Goal: Information Seeking & Learning: Learn about a topic

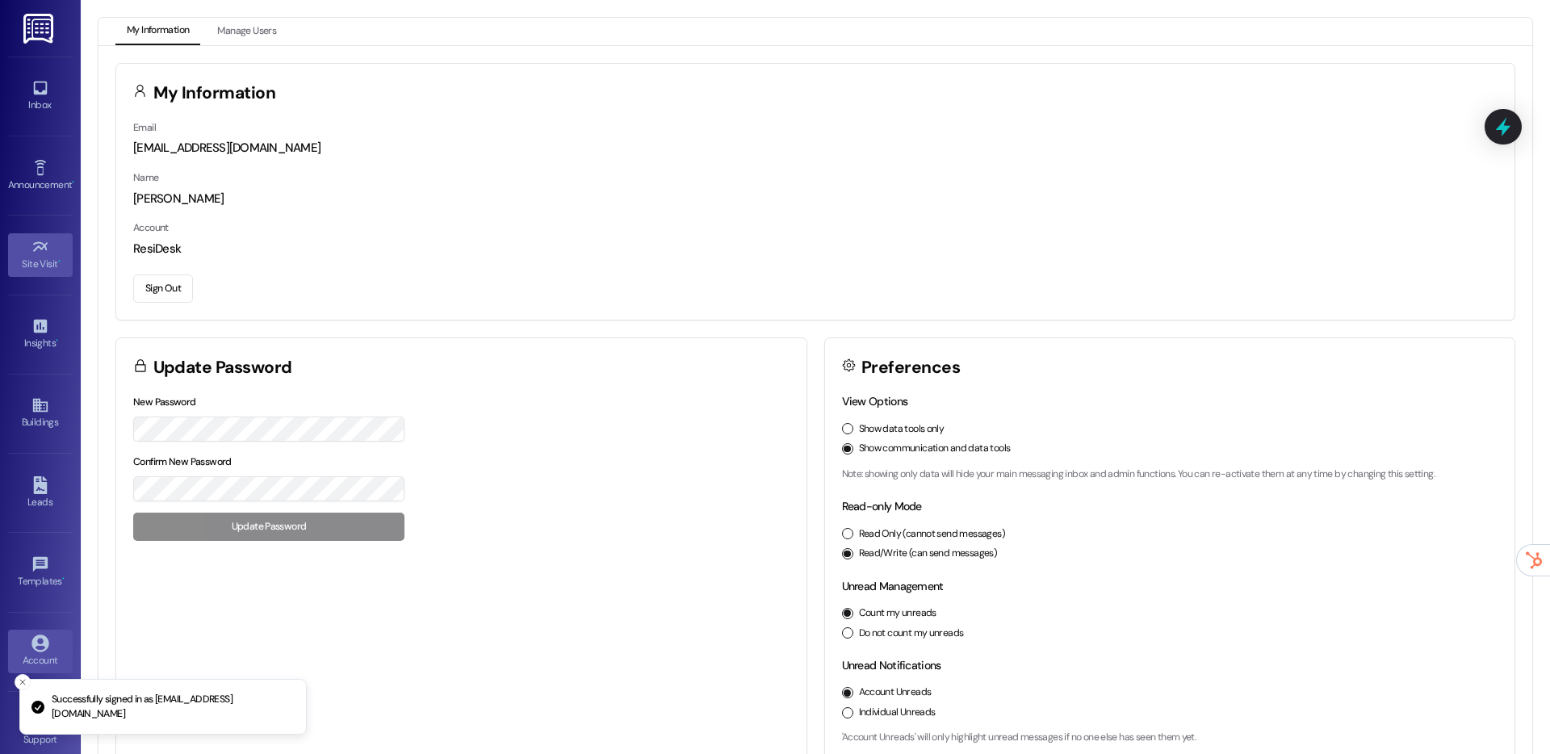
click at [68, 262] on div "Site Visit •" at bounding box center [40, 264] width 81 height 16
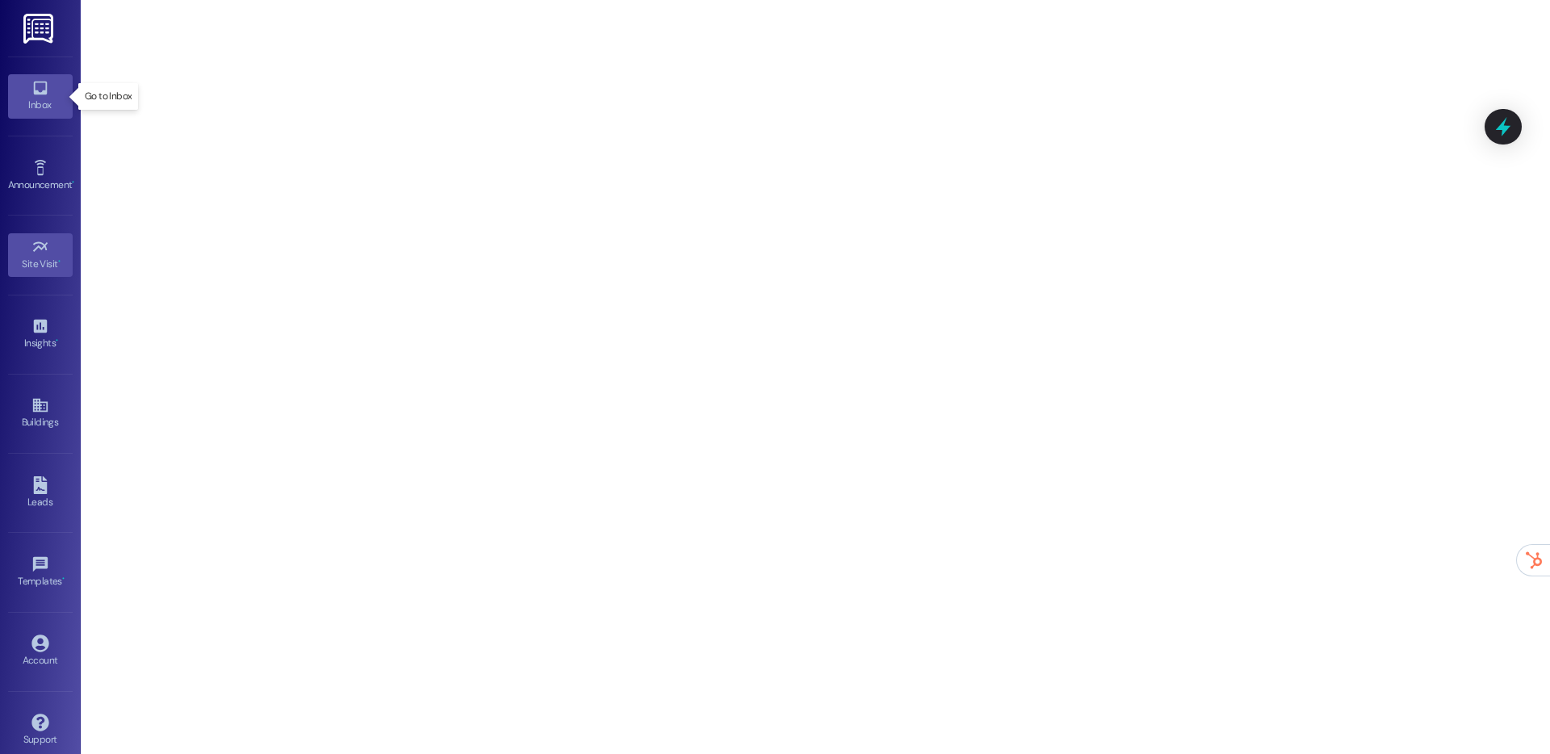
click at [12, 91] on link "Inbox" at bounding box center [40, 96] width 65 height 44
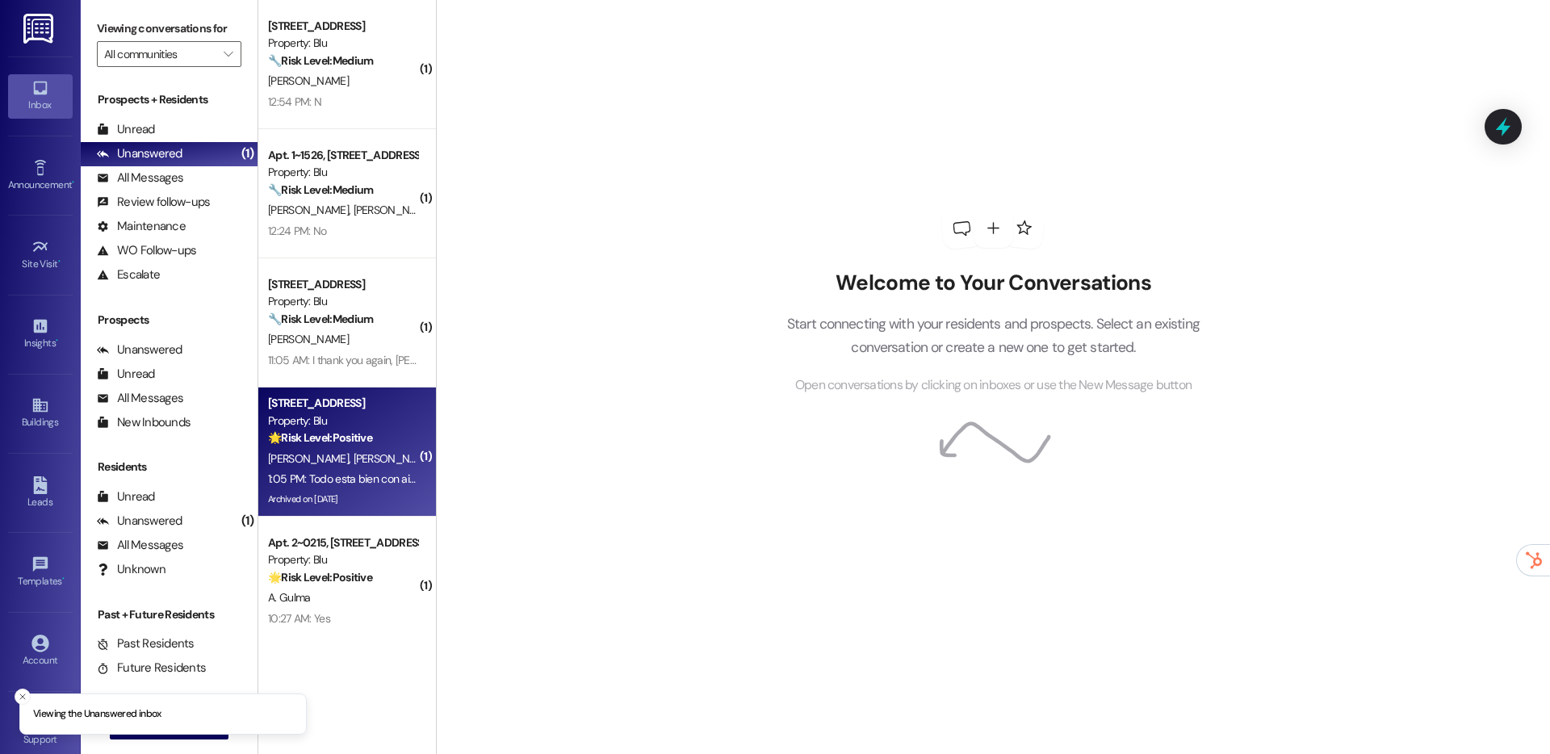
scroll to position [6, 0]
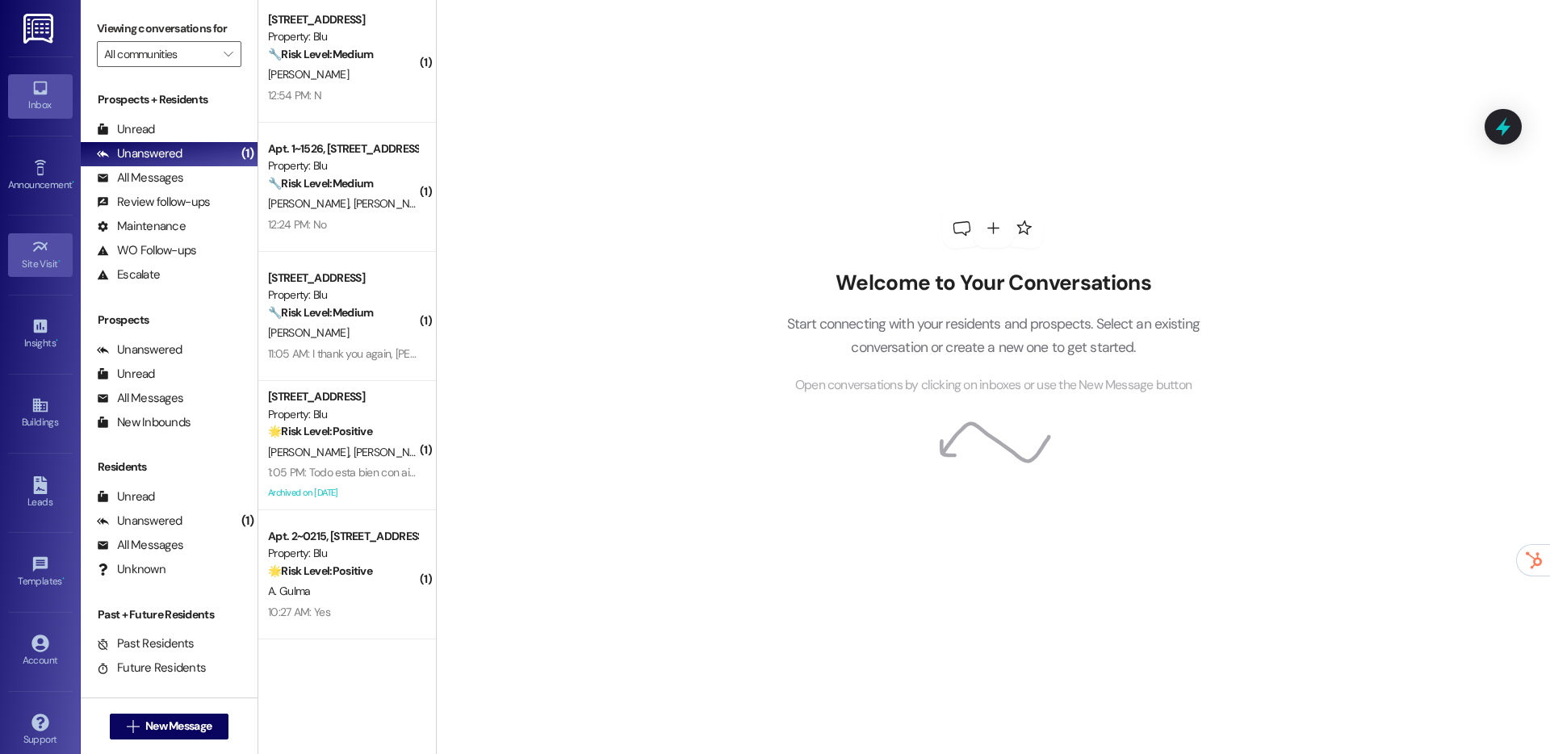
click at [23, 249] on link "Site Visit •" at bounding box center [40, 255] width 65 height 44
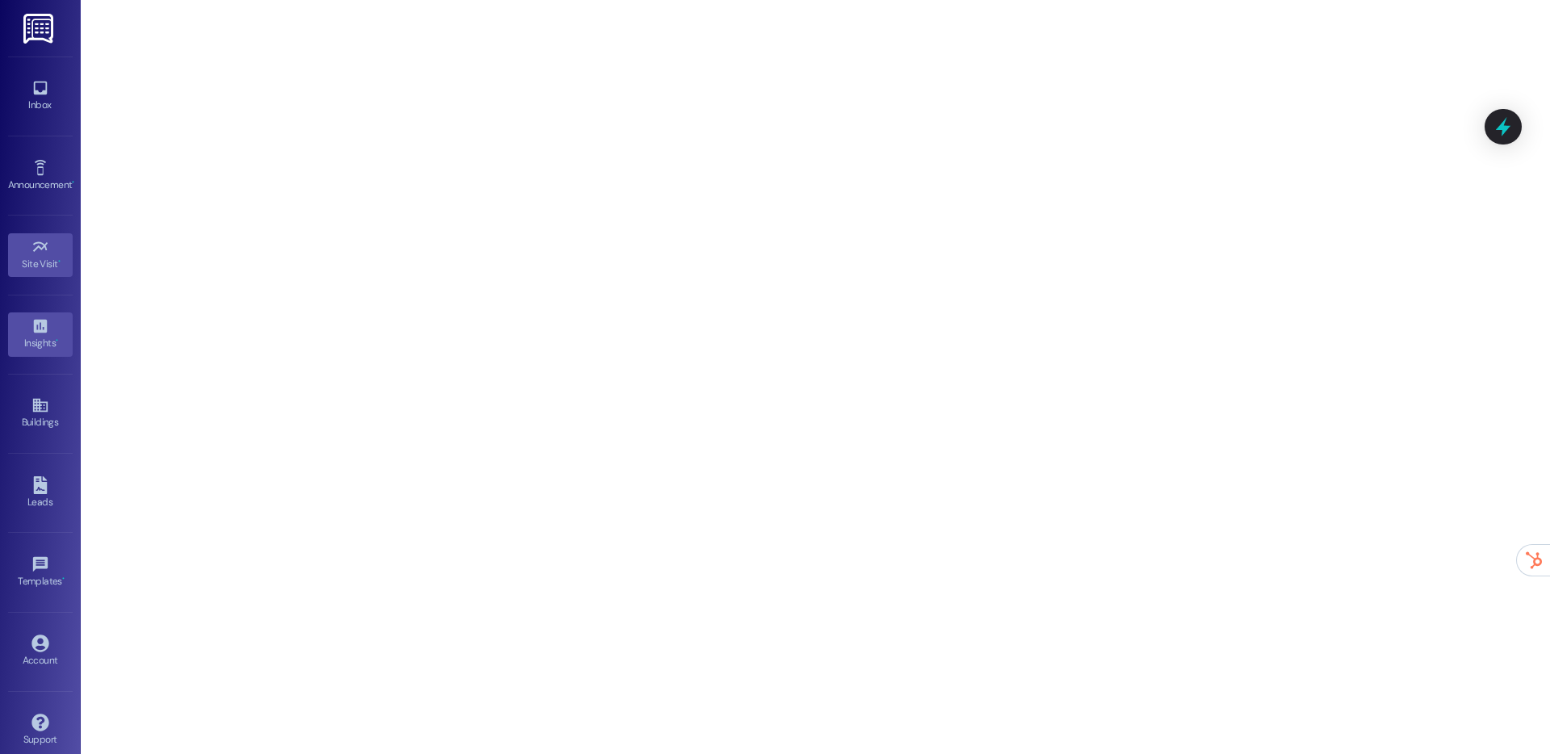
click at [32, 352] on link "Insights •" at bounding box center [40, 334] width 65 height 44
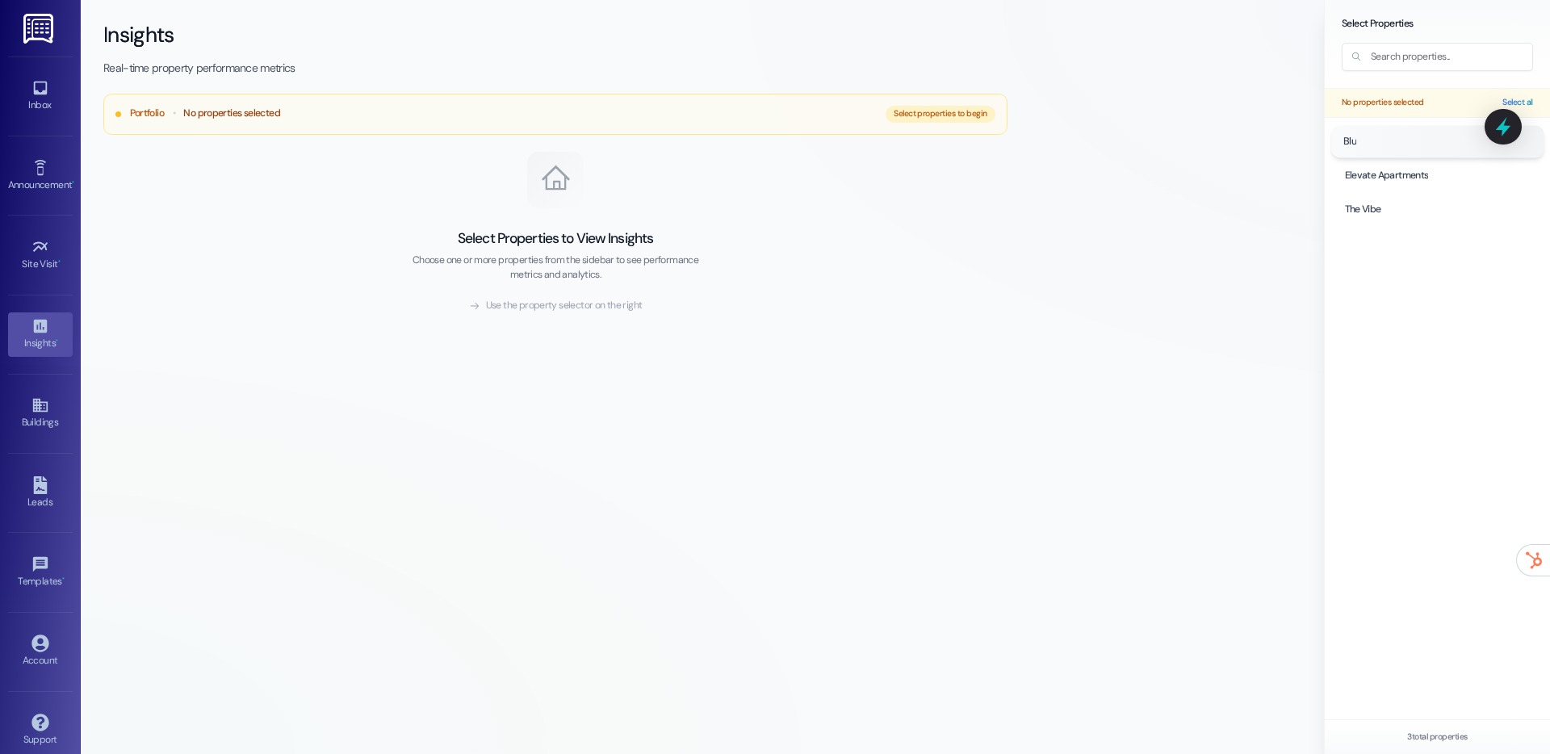
click at [1370, 146] on div at bounding box center [1437, 141] width 212 height 31
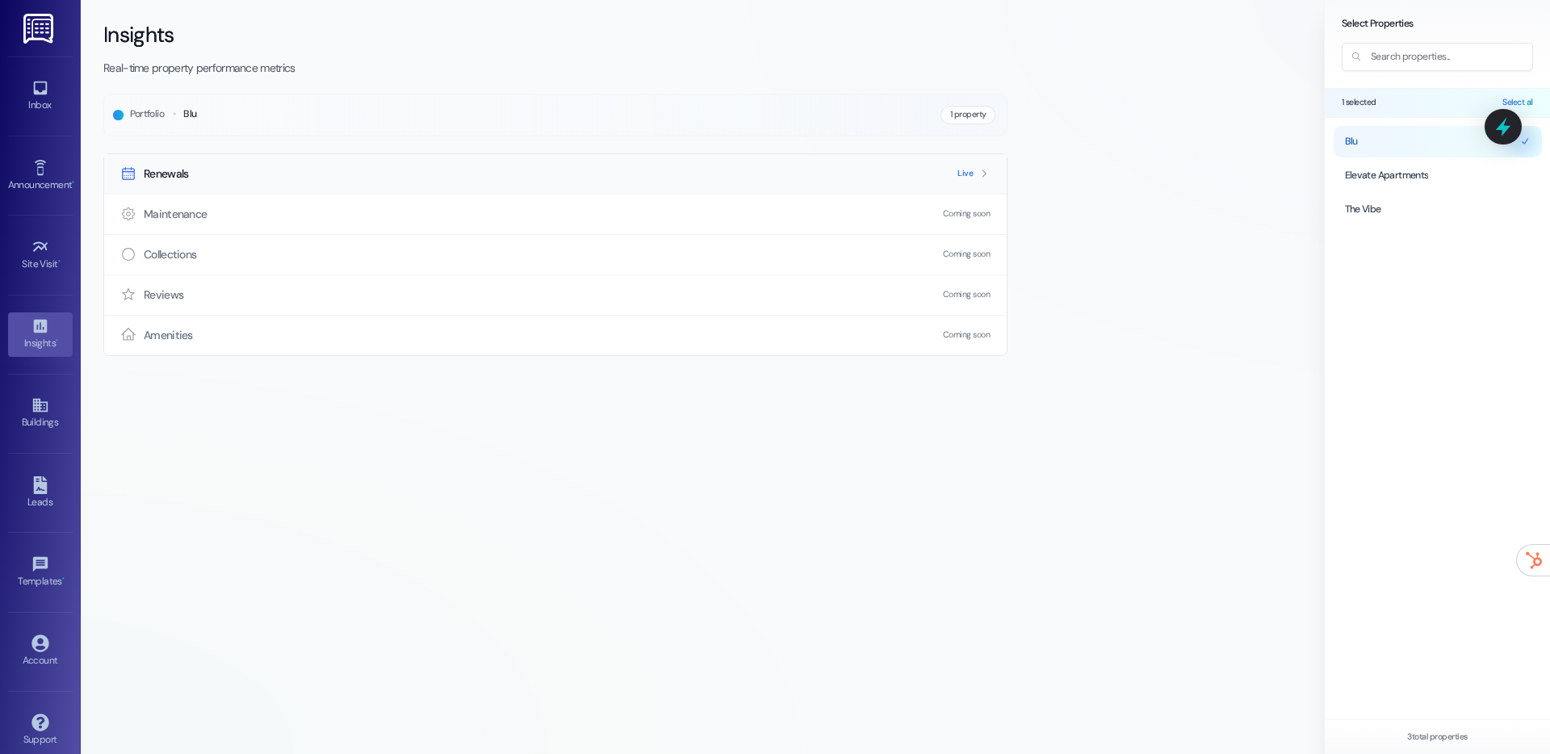
click at [771, 161] on div "Renewals Live" at bounding box center [555, 174] width 902 height 40
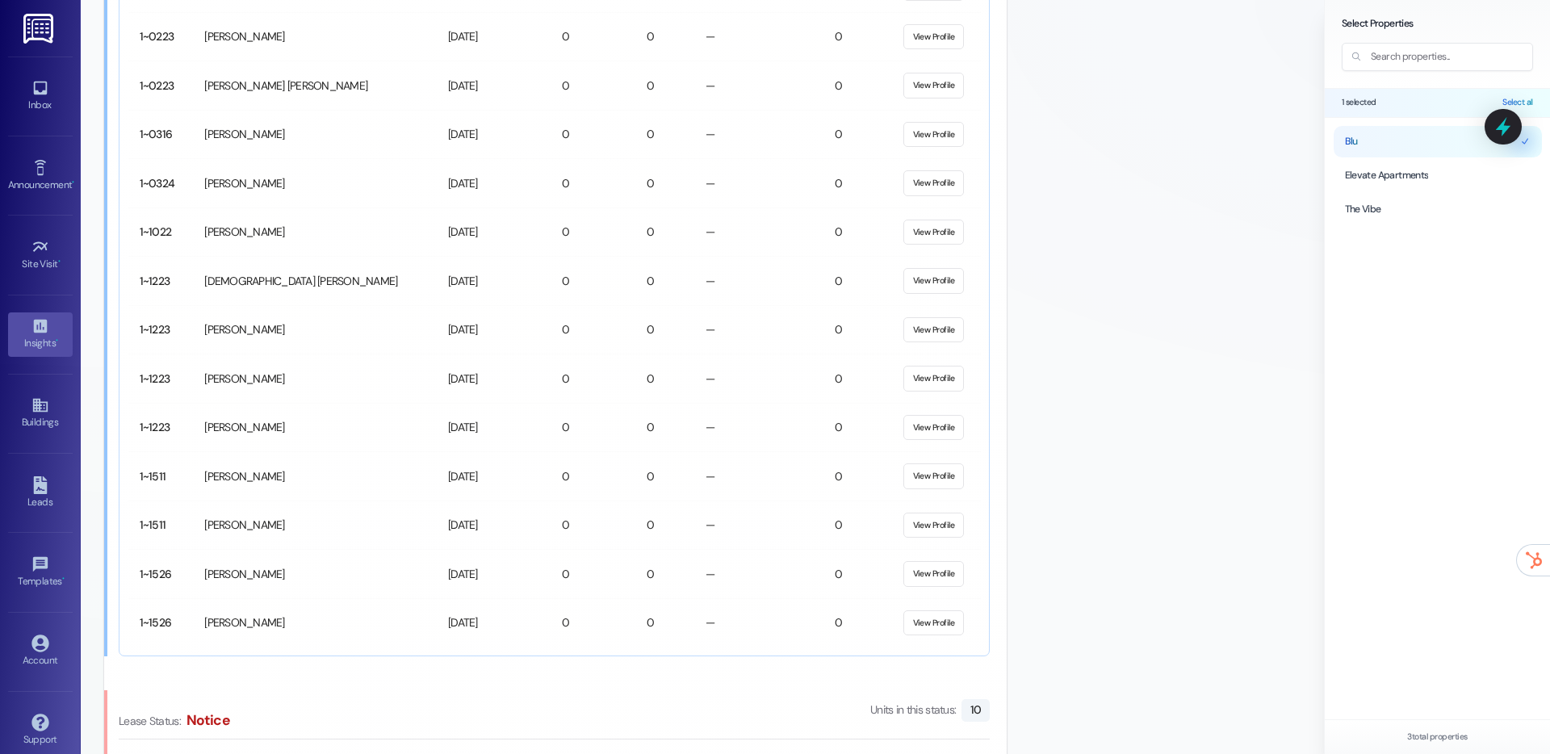
scroll to position [3354, 0]
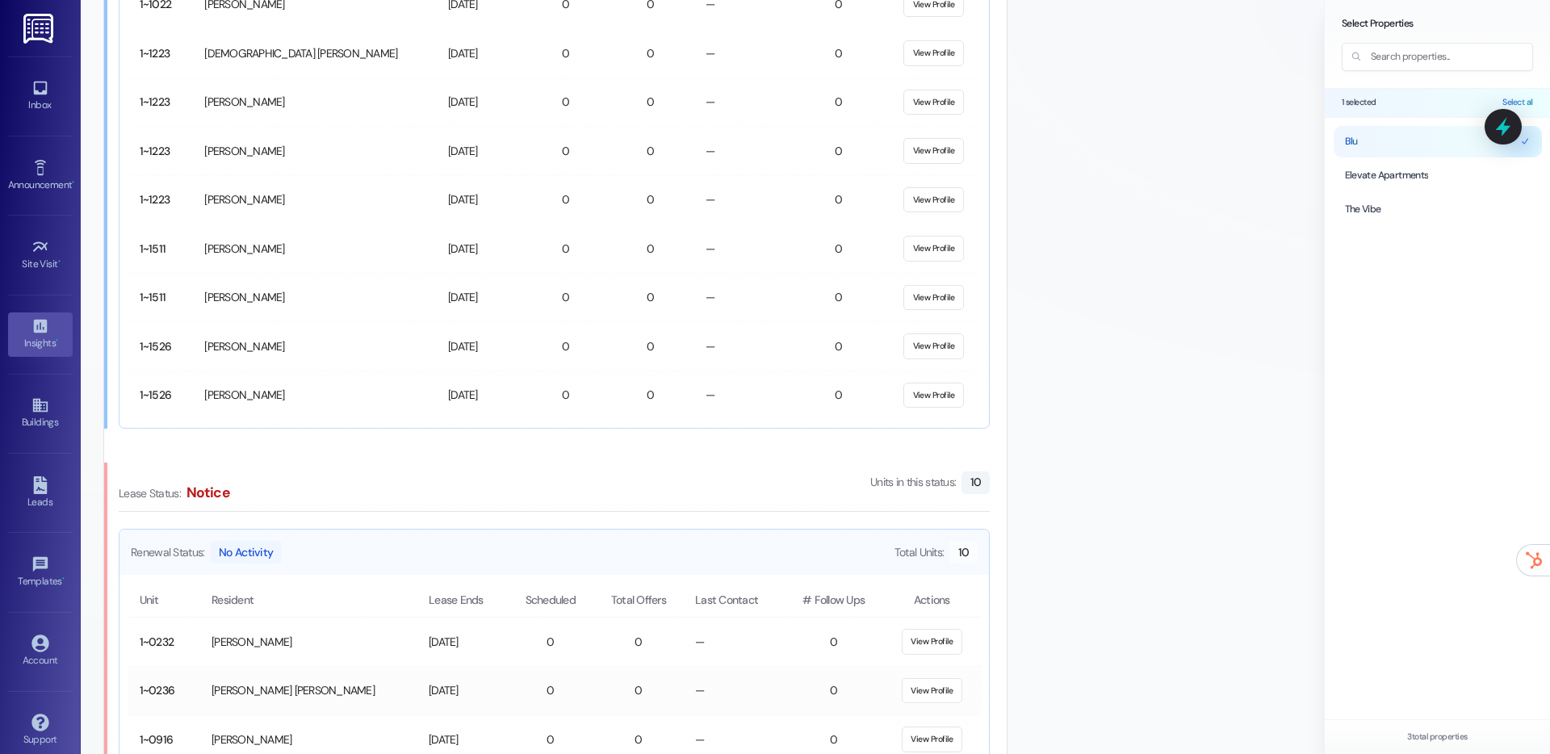
click at [925, 672] on td "View Profile" at bounding box center [931, 690] width 97 height 49
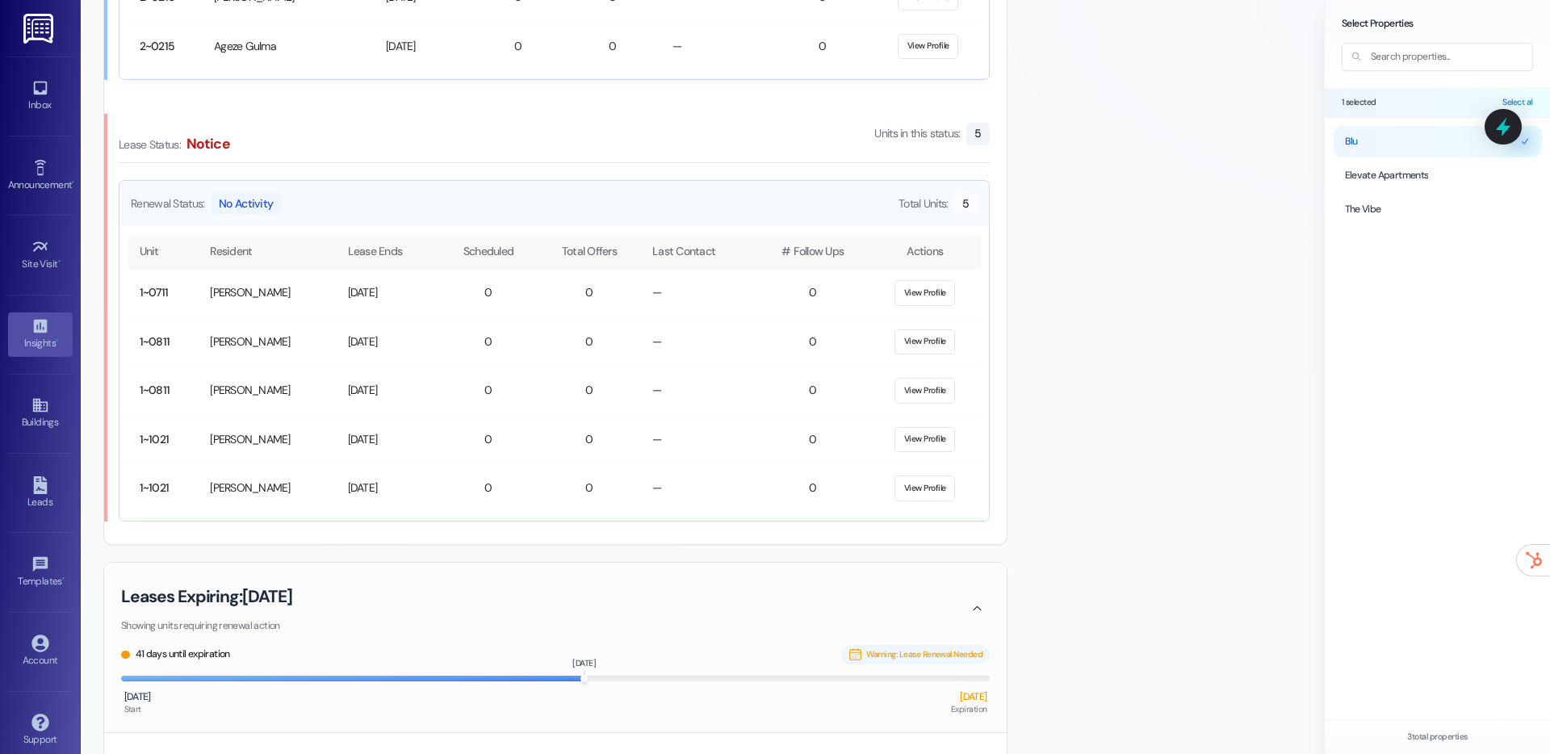
scroll to position [1899, 0]
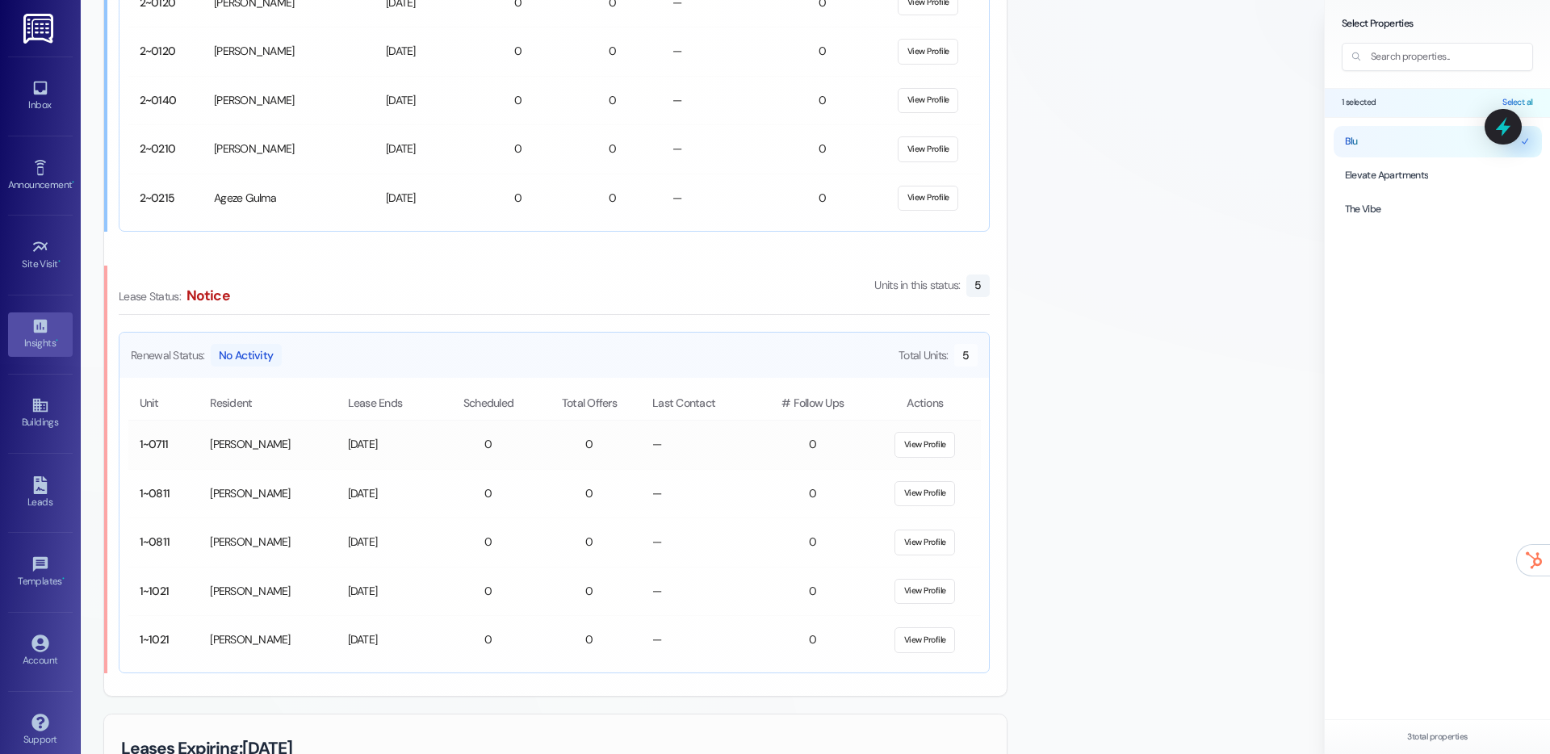
click at [909, 460] on td "View Profile" at bounding box center [924, 445] width 111 height 49
click at [914, 449] on button "View Profile" at bounding box center [924, 445] width 61 height 26
